Goal: Task Accomplishment & Management: Complete application form

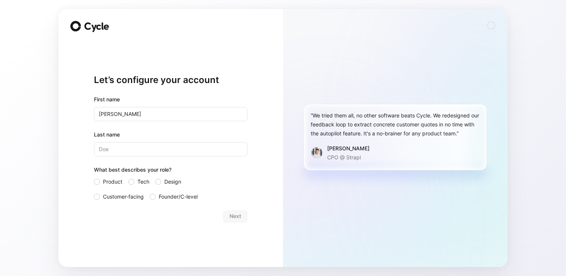
type input "Pascal"
type input "Masson"
click at [108, 178] on span "Product" at bounding box center [112, 181] width 19 height 9
click at [94, 177] on input "Product" at bounding box center [94, 177] width 0 height 0
click at [229, 217] on span "Next" at bounding box center [235, 216] width 12 height 9
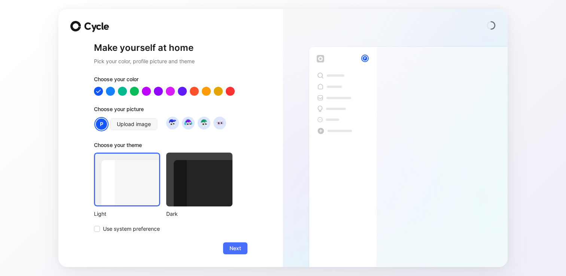
click at [191, 177] on div at bounding box center [199, 180] width 66 height 54
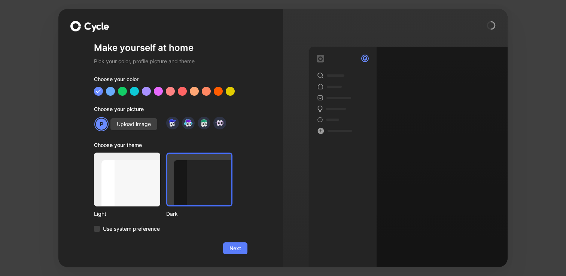
click at [240, 249] on span "Next" at bounding box center [235, 248] width 12 height 9
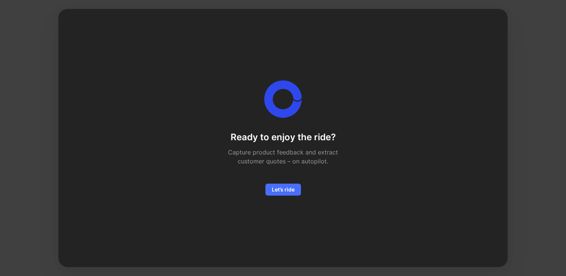
click at [284, 181] on div "Ready to enjoy the ride? Capture product feedback and extract customer quotes –…" at bounding box center [283, 163] width 132 height 64
click at [282, 186] on span "Let’s ride" at bounding box center [283, 189] width 23 height 9
